Goal: Check status

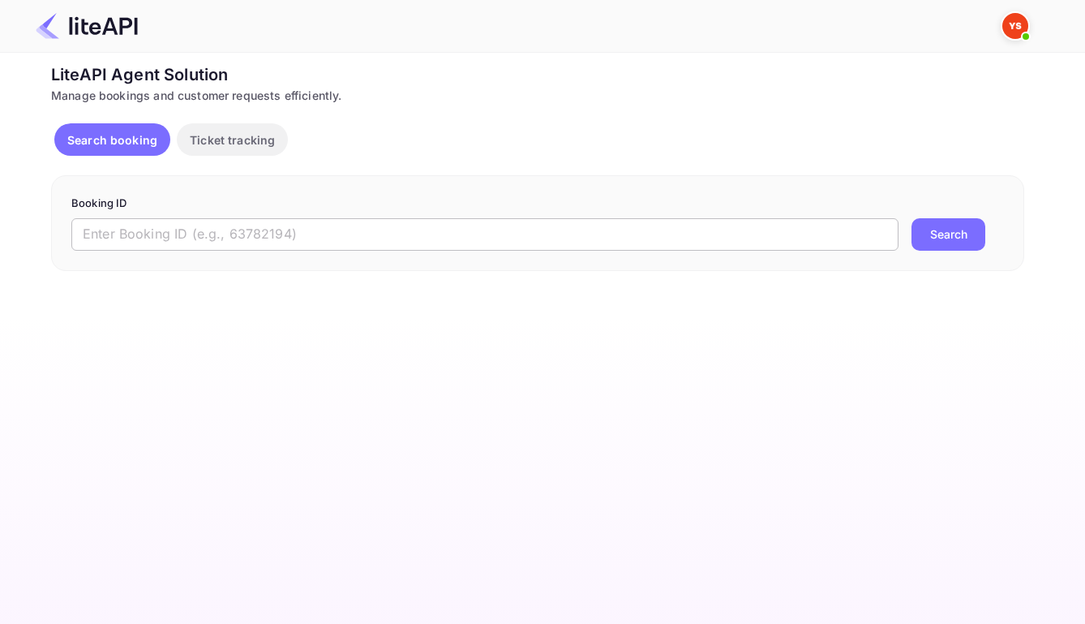
click at [710, 238] on input "text" at bounding box center [484, 234] width 827 height 32
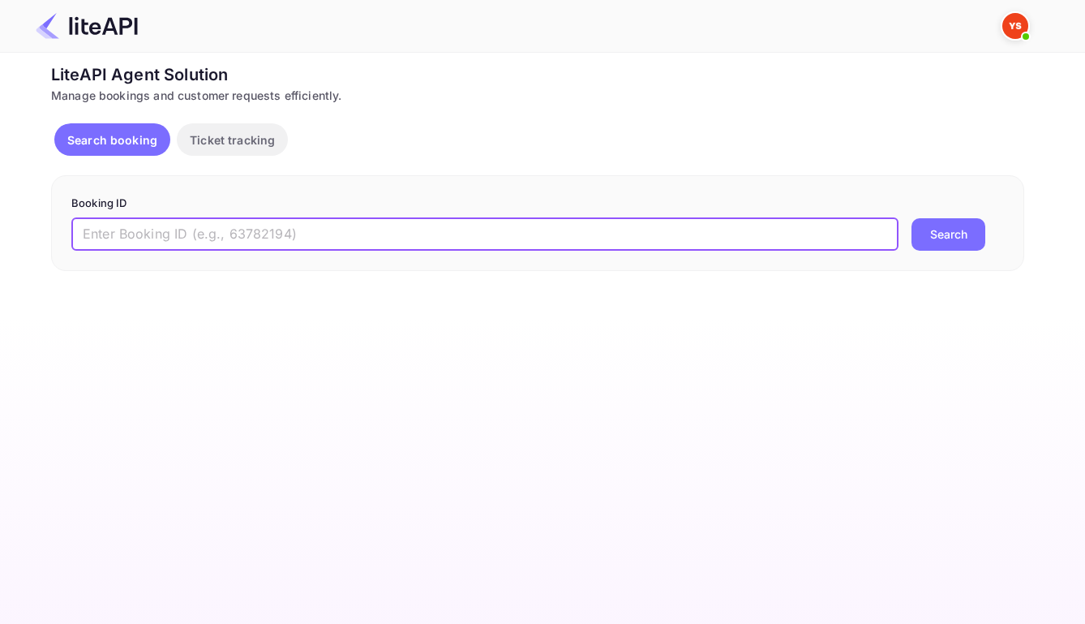
paste input "8807007"
type input "8807007"
click at [953, 234] on button "Search" at bounding box center [948, 234] width 74 height 32
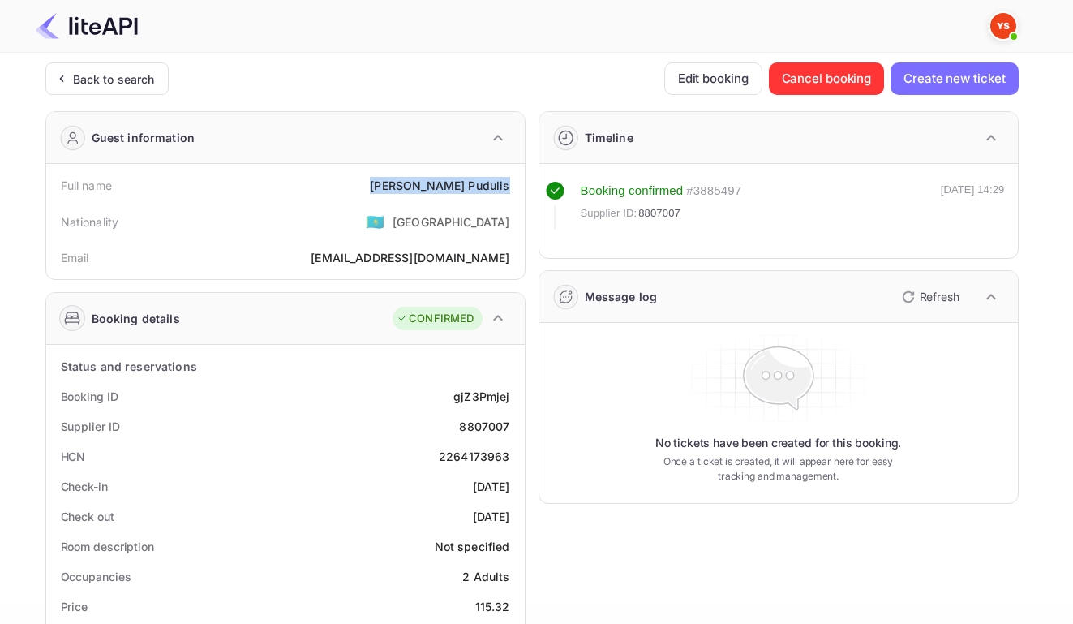
drag, startPoint x: 427, startPoint y: 189, endPoint x: 506, endPoint y: 194, distance: 78.8
click at [506, 194] on div "Full name [PERSON_NAME]" at bounding box center [285, 185] width 465 height 30
copy div "[PERSON_NAME]"
drag, startPoint x: 447, startPoint y: 407, endPoint x: 506, endPoint y: 408, distance: 59.2
click at [506, 408] on div "Booking ID gjZ3Pmjej" at bounding box center [285, 396] width 465 height 30
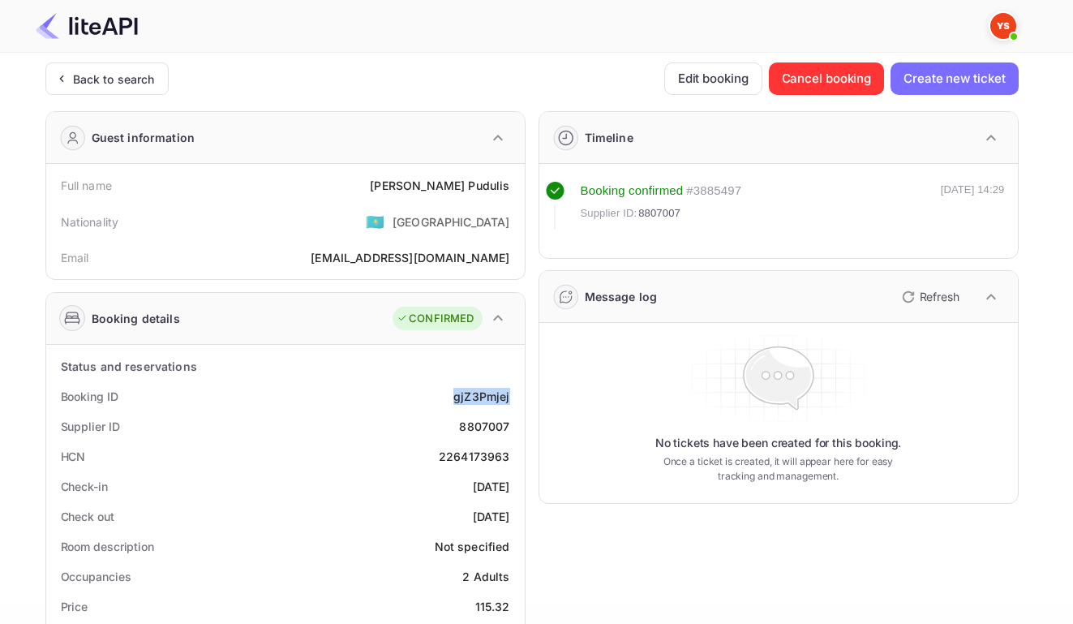
copy div "gjZ3Pmjej"
click at [479, 435] on div "8807007" at bounding box center [484, 426] width 50 height 17
copy div "8807007"
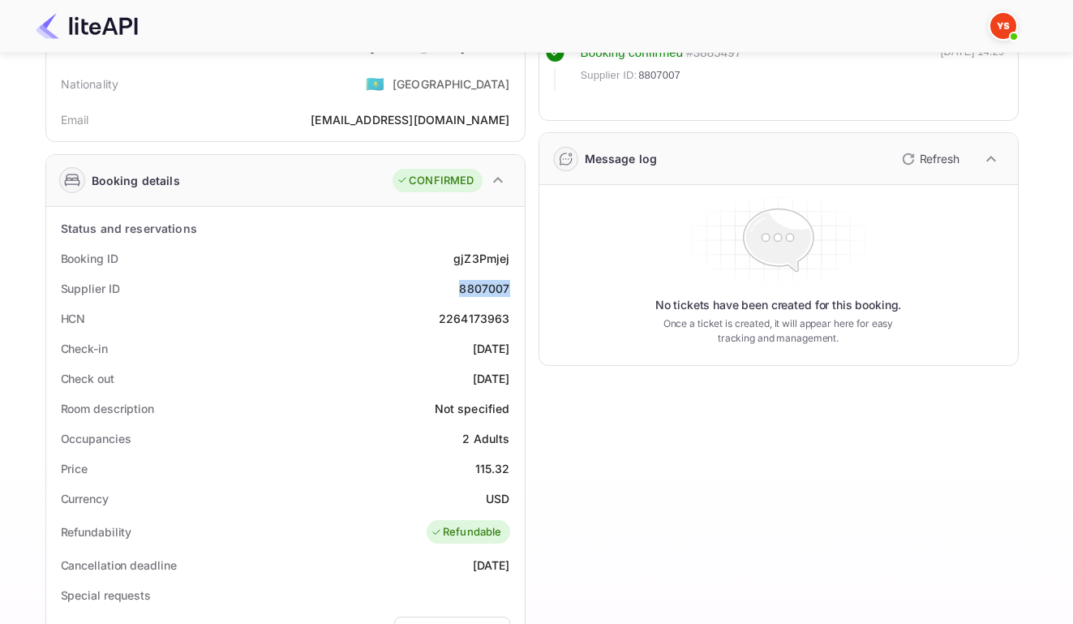
scroll to position [146, 0]
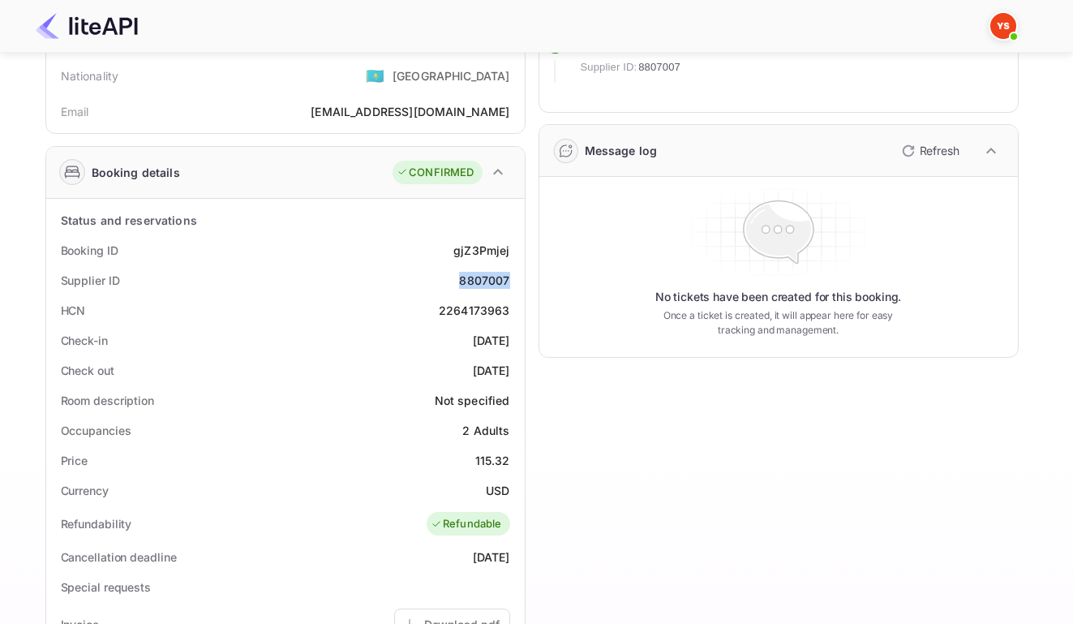
drag, startPoint x: 440, startPoint y: 350, endPoint x: 512, endPoint y: 352, distance: 71.4
click at [512, 352] on div "Check-in [DATE]" at bounding box center [285, 340] width 465 height 30
copy div "[DATE]"
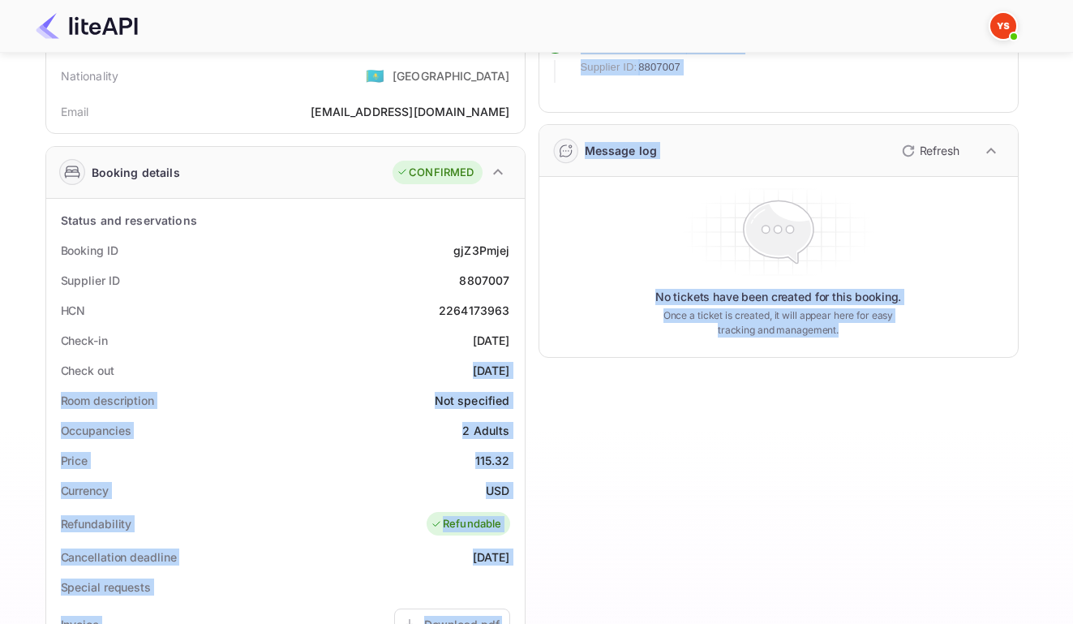
drag, startPoint x: 502, startPoint y: 384, endPoint x: 542, endPoint y: 383, distance: 39.7
click at [542, 383] on div "Guest information Full name [PERSON_NAME] Nationality 🇰🇿 [DEMOGRAPHIC_DATA] Ema…" at bounding box center [525, 483] width 986 height 1062
copy div "[DATE] Room description Not specified Occupancies 2 Adults Price 115.32 Currenc…"
click at [545, 409] on div "Timeline Booking confirmed # 3885497 Supplier ID: 8807007 [DATE] 14:29 Message …" at bounding box center [771, 483] width 493 height 1062
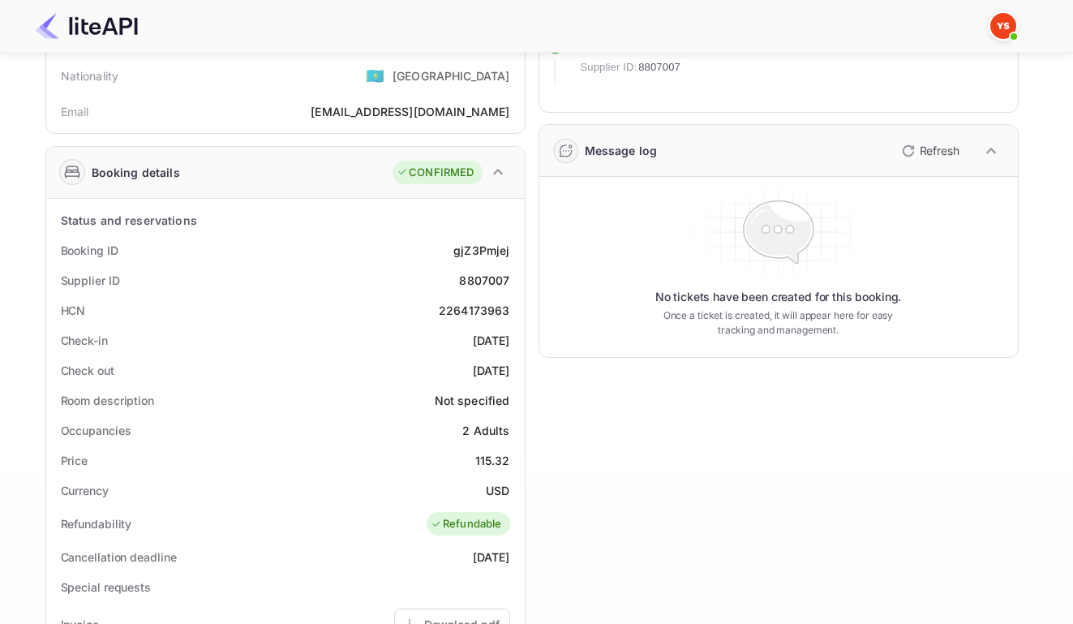
drag, startPoint x: 482, startPoint y: 384, endPoint x: 509, endPoint y: 385, distance: 26.8
click at [509, 385] on div "Check out [DATE]" at bounding box center [285, 370] width 465 height 30
